Goal: Task Accomplishment & Management: Manage account settings

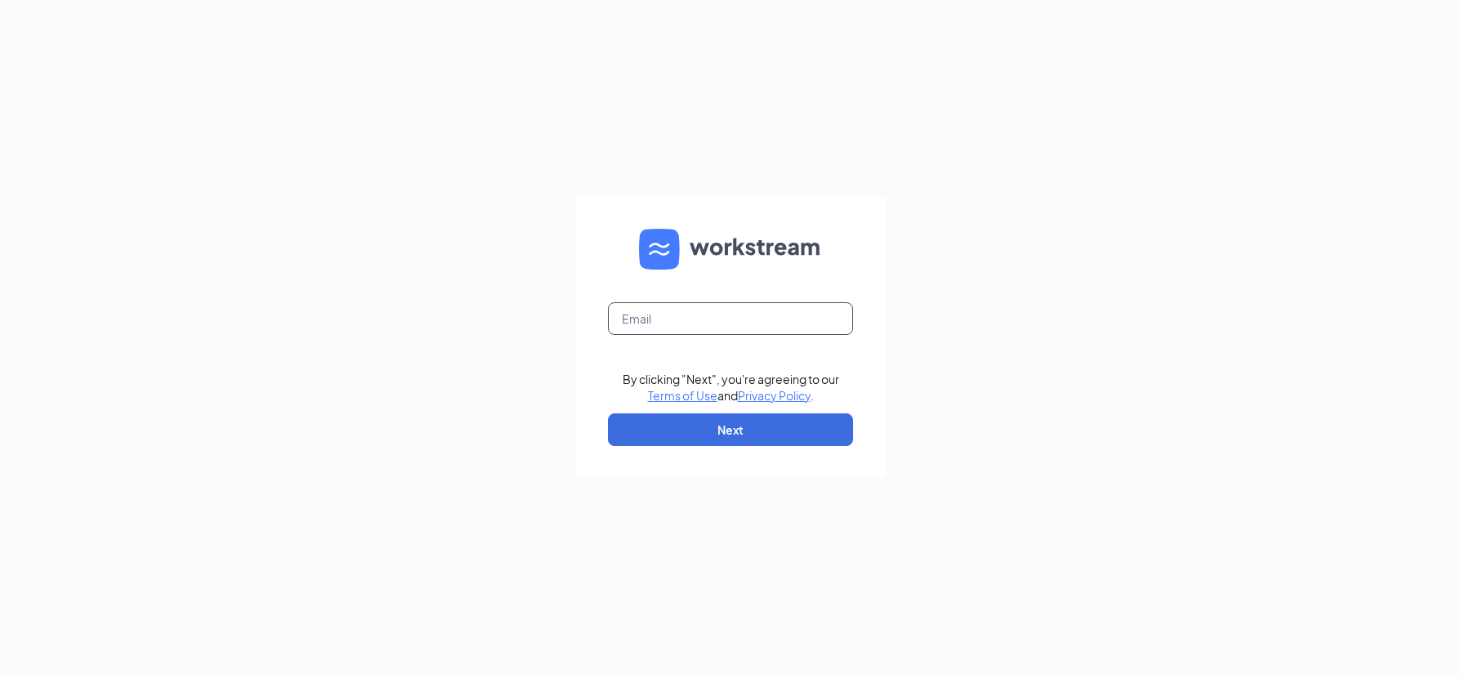
click at [642, 317] on input "text" at bounding box center [730, 318] width 245 height 33
type input "[EMAIL_ADDRESS][DOMAIN_NAME]"
click at [708, 431] on button "Next" at bounding box center [730, 430] width 245 height 33
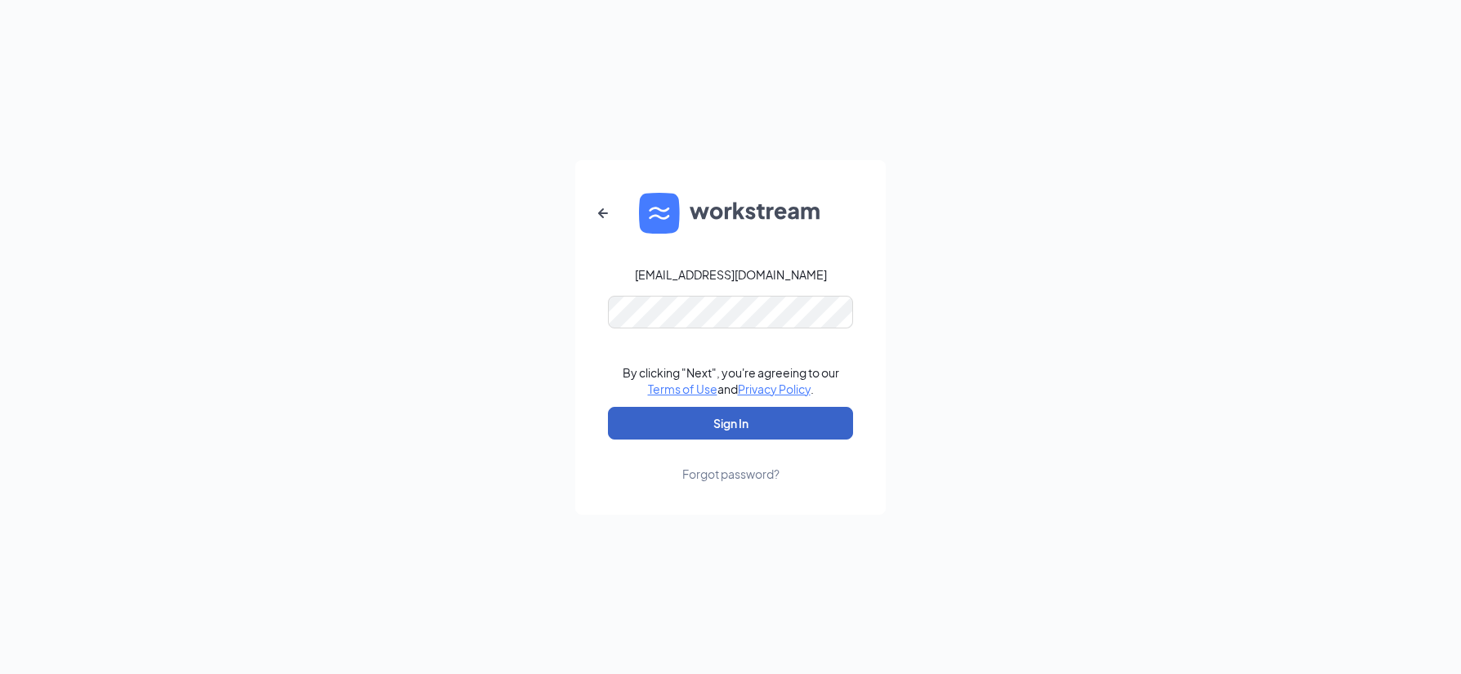
click at [720, 414] on button "Sign In" at bounding box center [730, 423] width 245 height 33
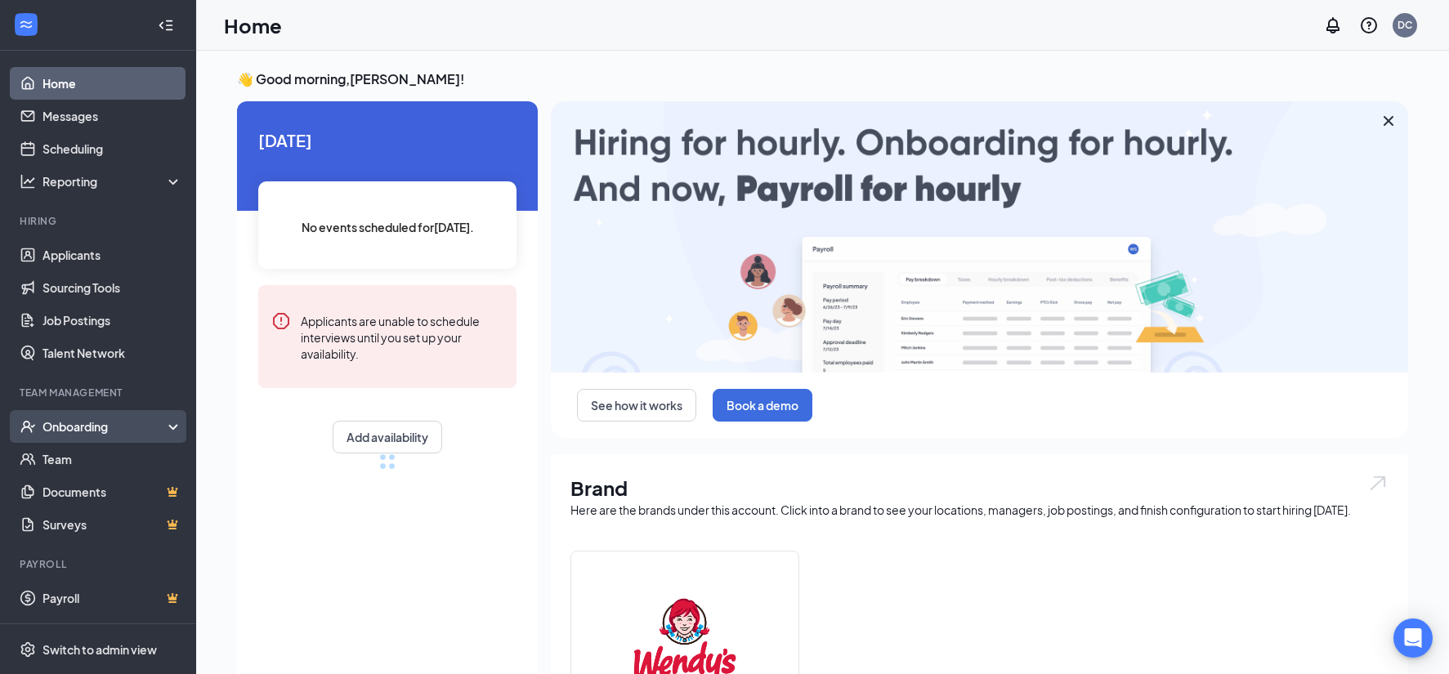
click at [66, 432] on div "Onboarding" at bounding box center [105, 426] width 126 height 16
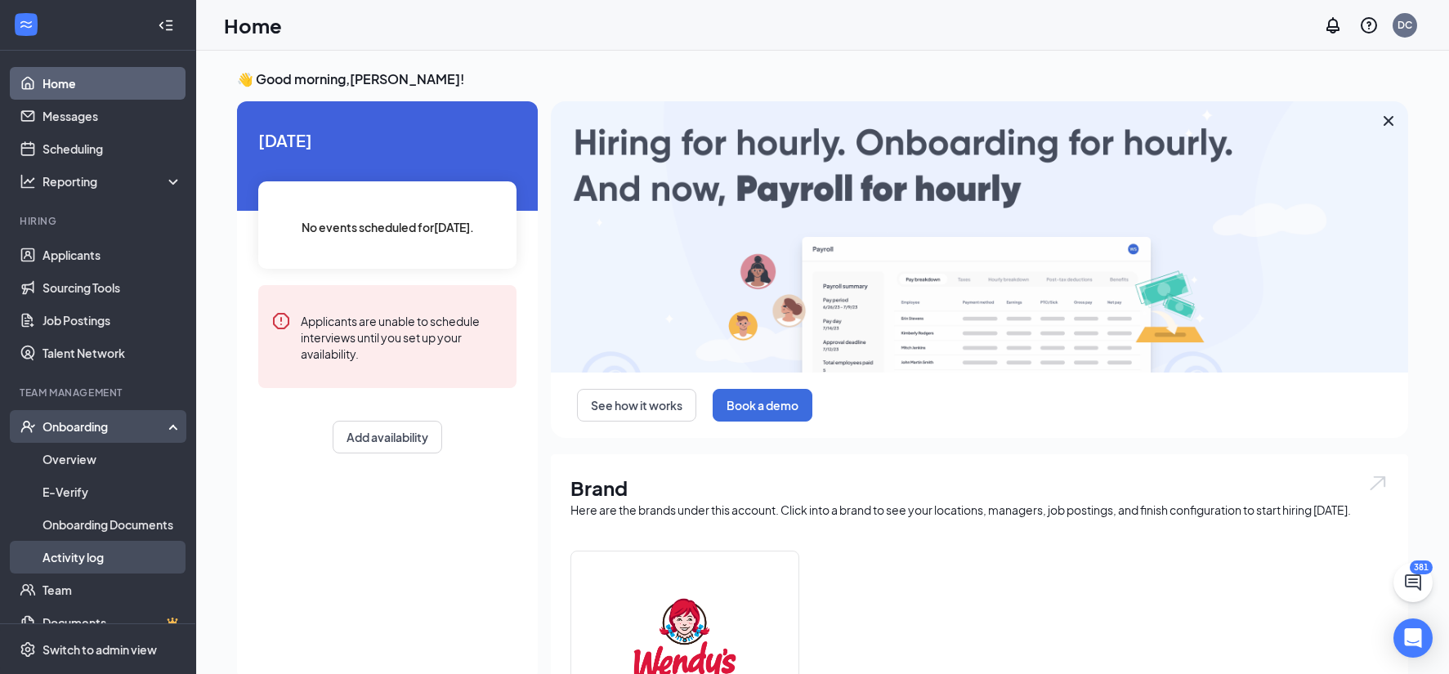
click at [69, 556] on link "Activity log" at bounding box center [112, 557] width 140 height 33
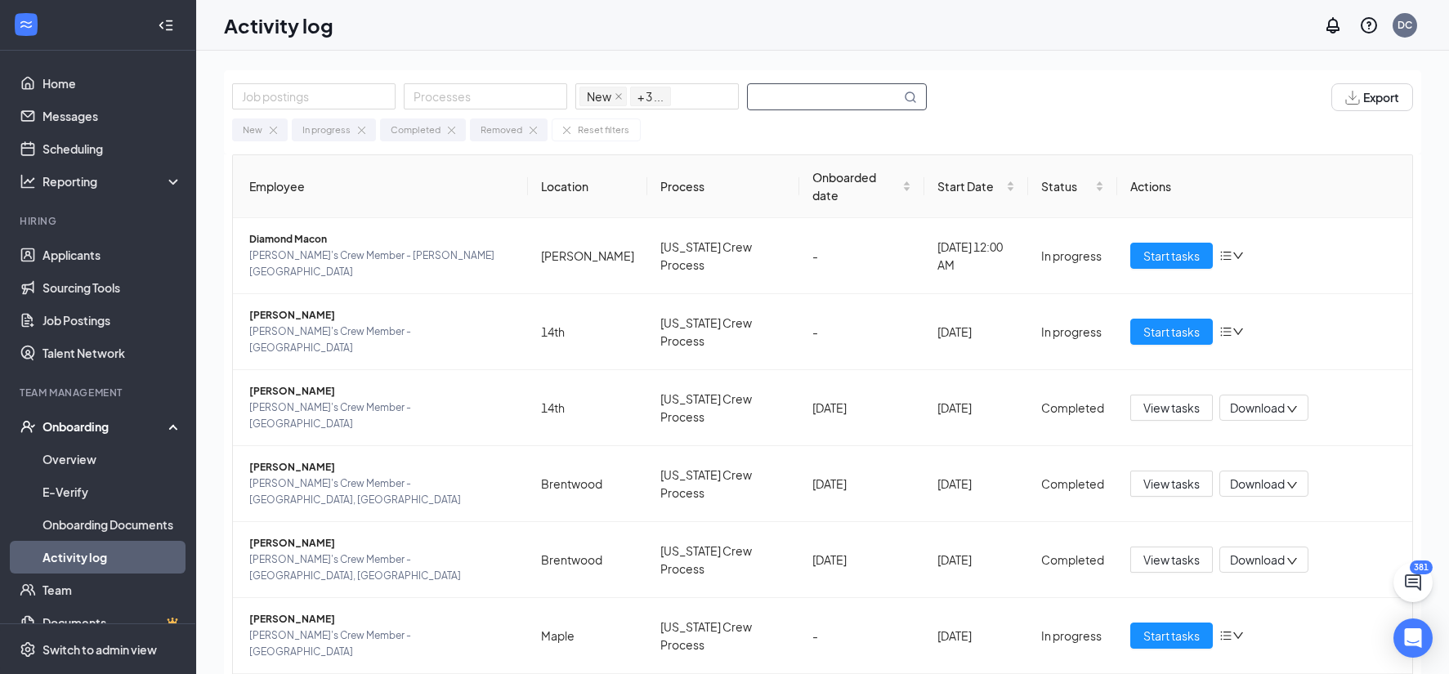
click at [784, 99] on input "text" at bounding box center [824, 96] width 153 height 25
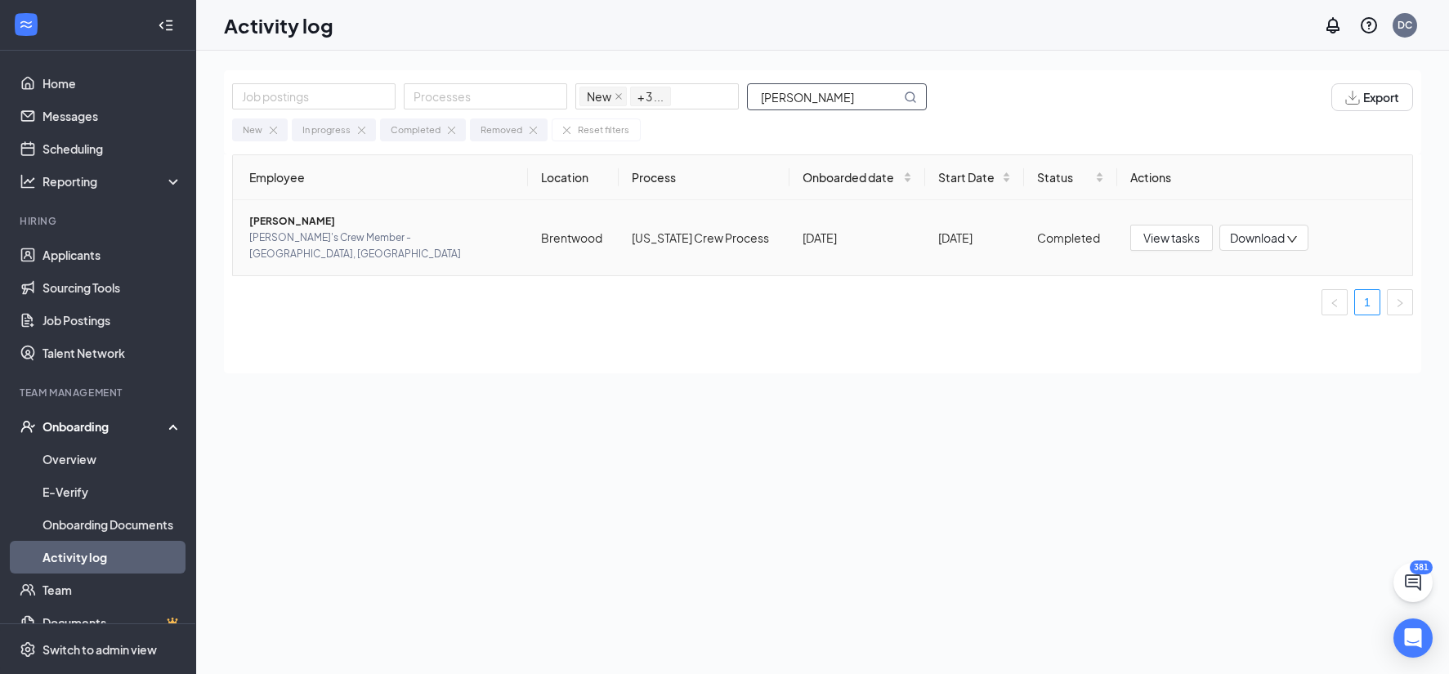
type input "[PERSON_NAME]"
click at [297, 217] on span "[PERSON_NAME]" at bounding box center [382, 221] width 266 height 16
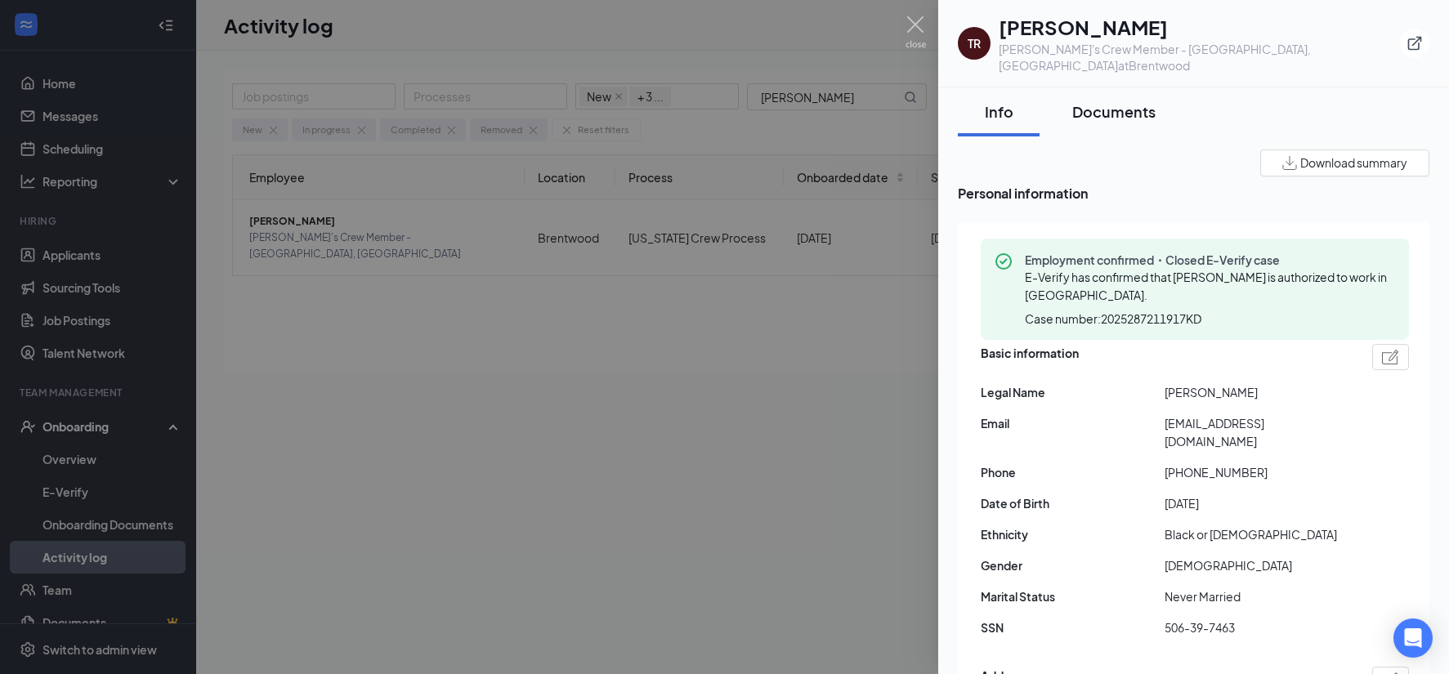
click at [1139, 101] on div "Documents" at bounding box center [1113, 111] width 83 height 20
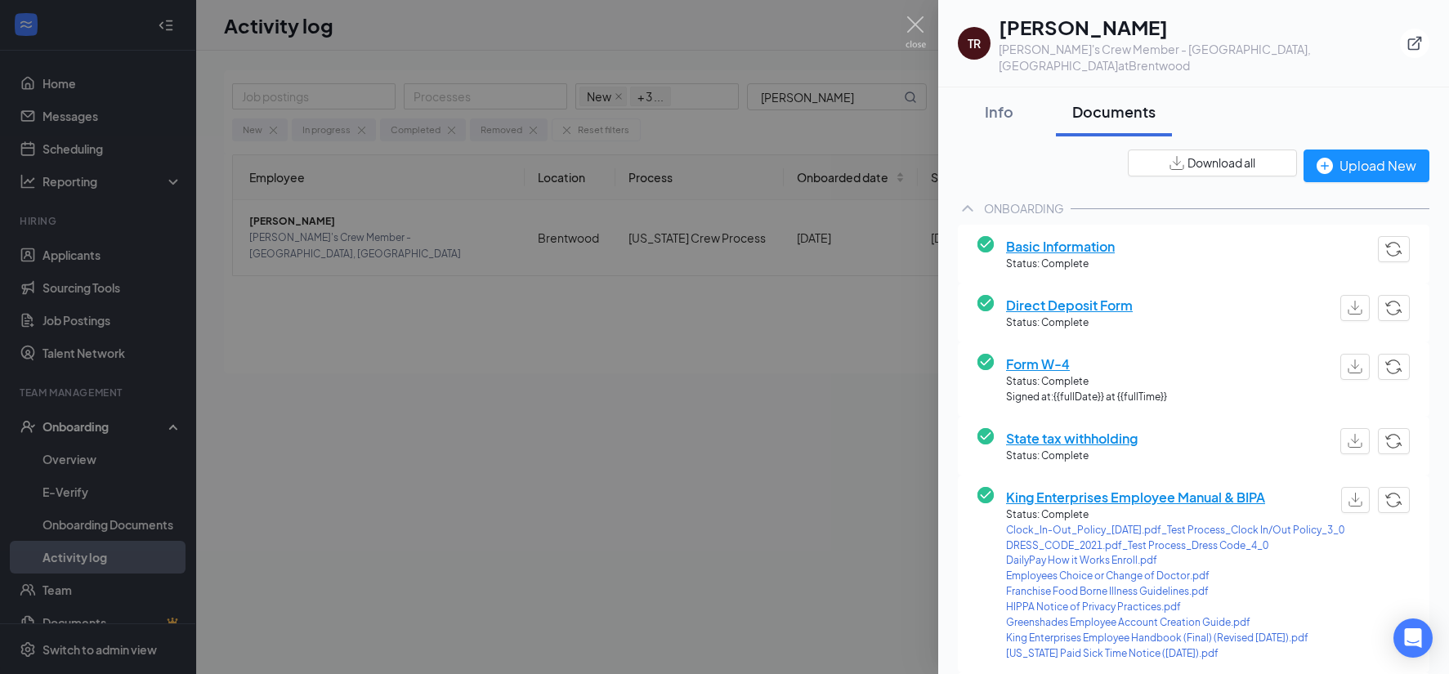
click at [418, 351] on div at bounding box center [724, 337] width 1449 height 674
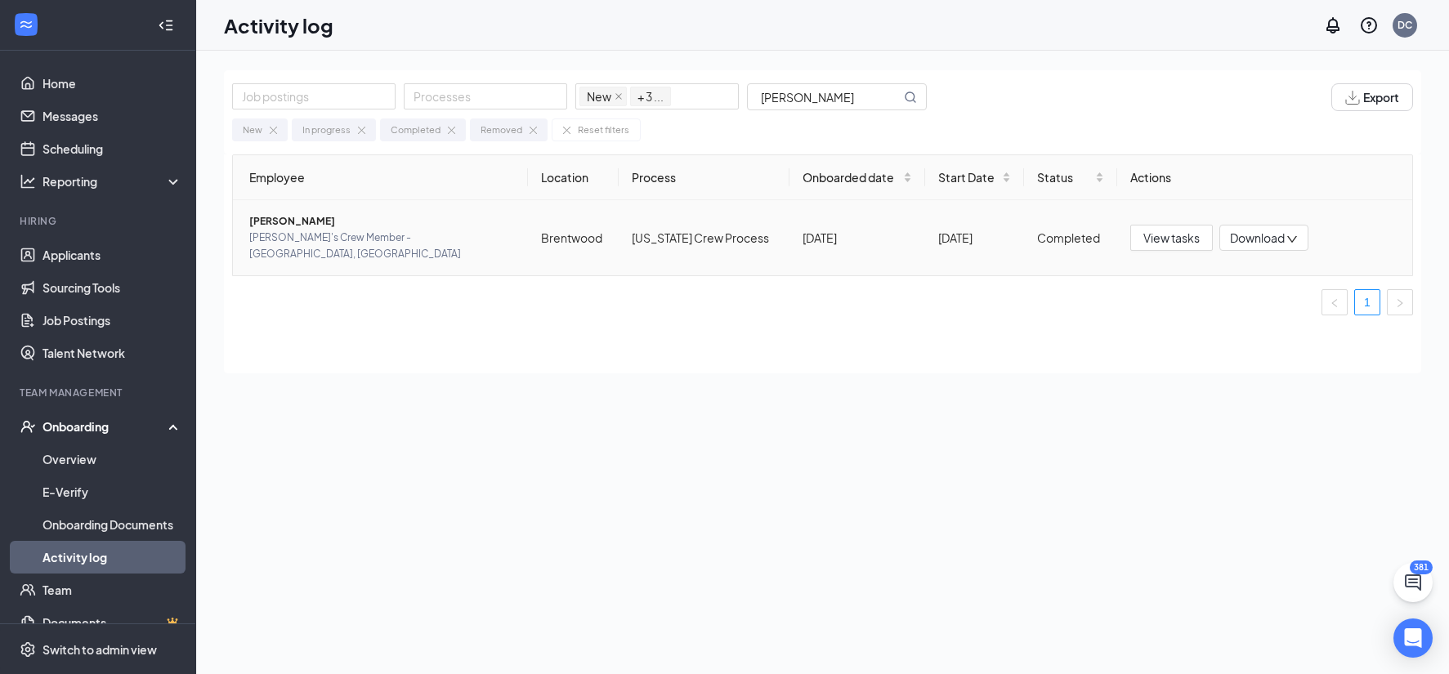
click at [1262, 232] on span "Download" at bounding box center [1257, 238] width 55 height 17
click at [1287, 301] on div "Download files" at bounding box center [1295, 291] width 133 height 20
click at [1271, 225] on div "Download" at bounding box center [1263, 238] width 89 height 26
click at [1282, 264] on div "Download summary" at bounding box center [1286, 263] width 133 height 20
